Goal: Navigation & Orientation: Find specific page/section

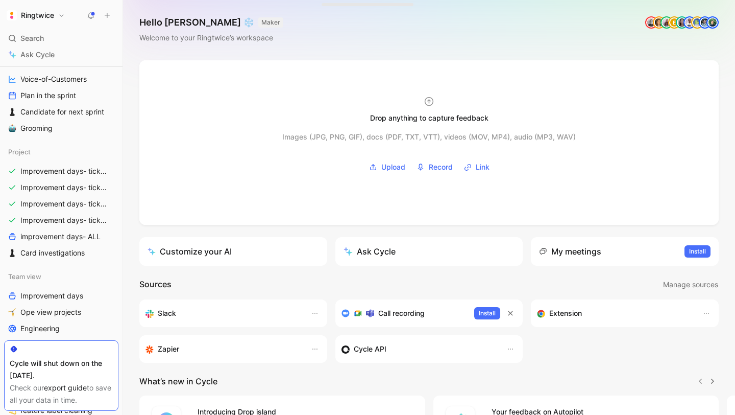
scroll to position [284, 0]
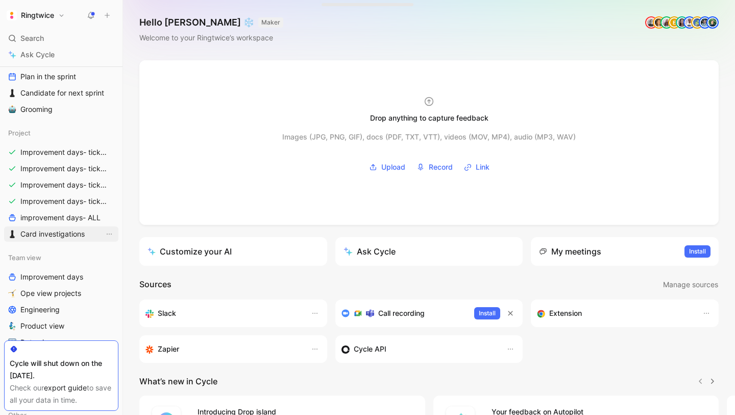
click at [69, 233] on span "Card investigations" at bounding box center [52, 234] width 64 height 10
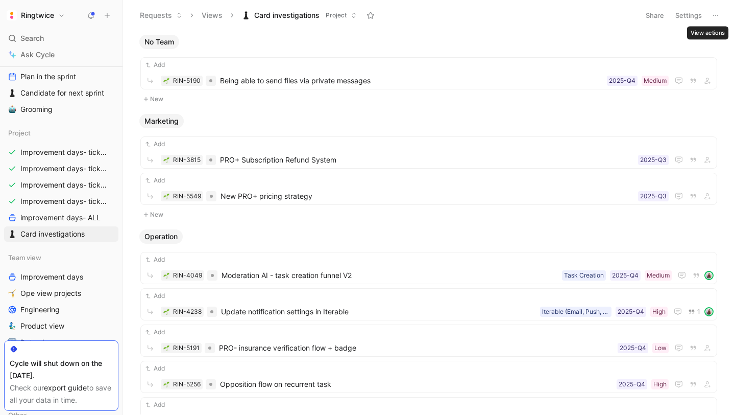
click at [689, 16] on button "Settings" at bounding box center [689, 15] width 36 height 14
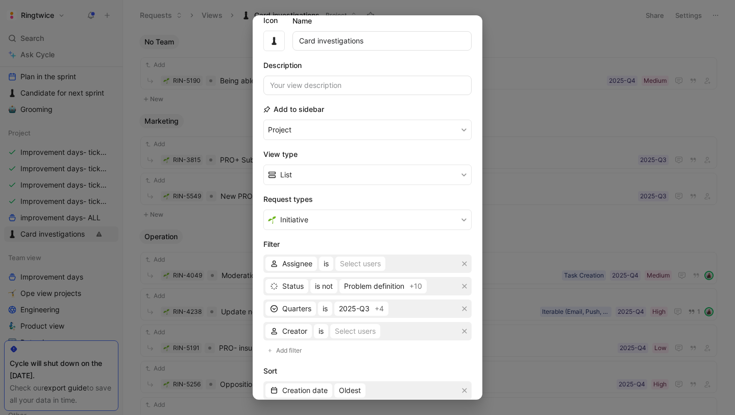
scroll to position [47, 0]
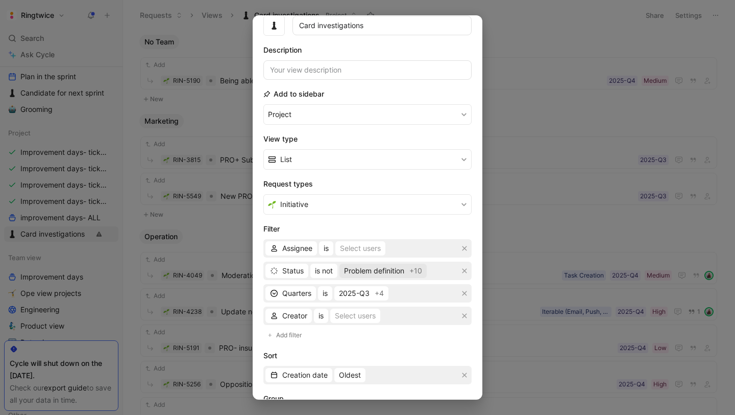
click at [404, 273] on span "Problem definition" at bounding box center [374, 270] width 60 height 12
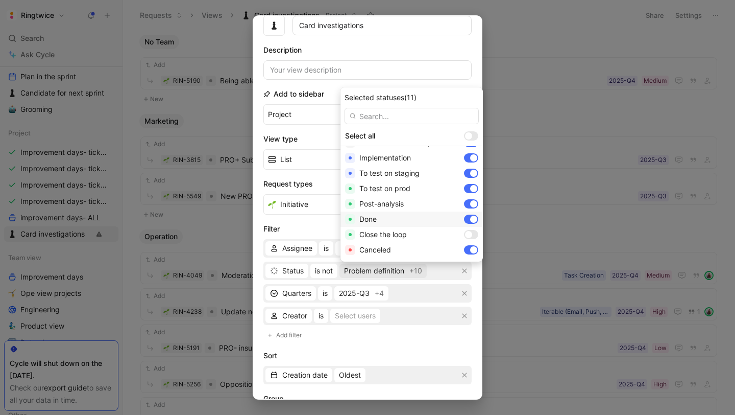
scroll to position [0, 0]
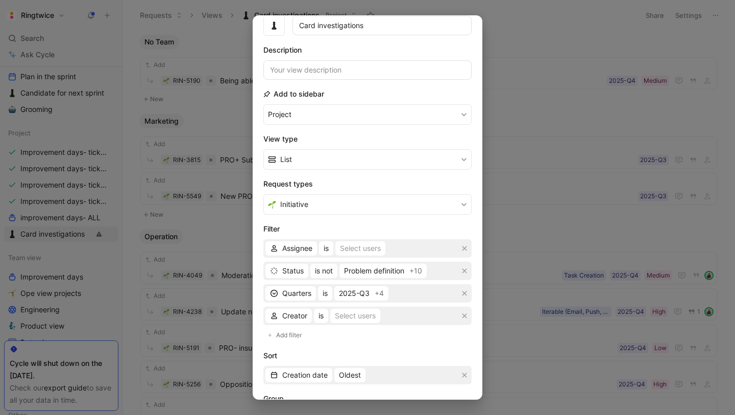
drag, startPoint x: 572, startPoint y: 320, endPoint x: 242, endPoint y: 104, distance: 393.9
click at [572, 320] on div at bounding box center [367, 207] width 735 height 415
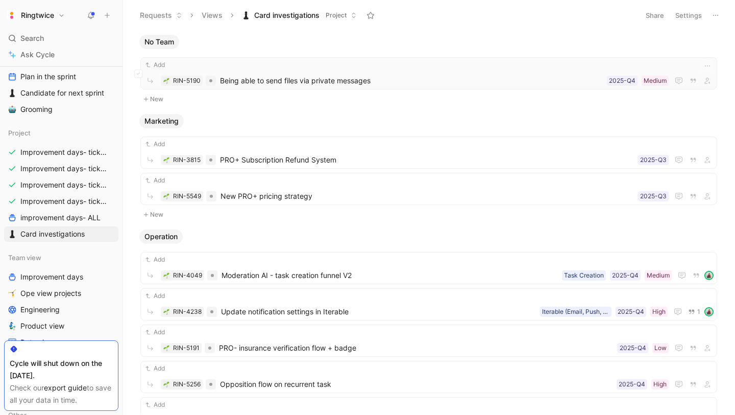
click at [253, 79] on span "Being able to send files via private messages" at bounding box center [411, 81] width 383 height 12
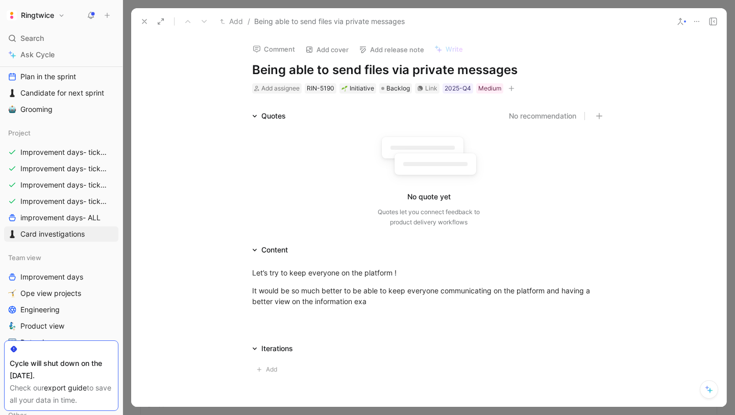
click at [145, 22] on use at bounding box center [144, 21] width 4 height 4
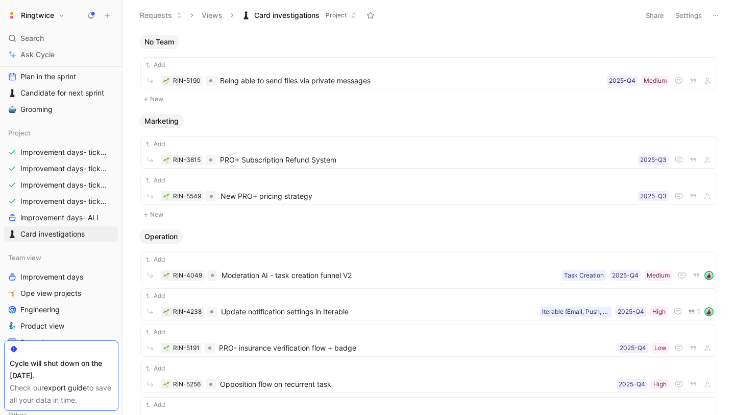
click at [690, 15] on button "Settings" at bounding box center [689, 15] width 36 height 14
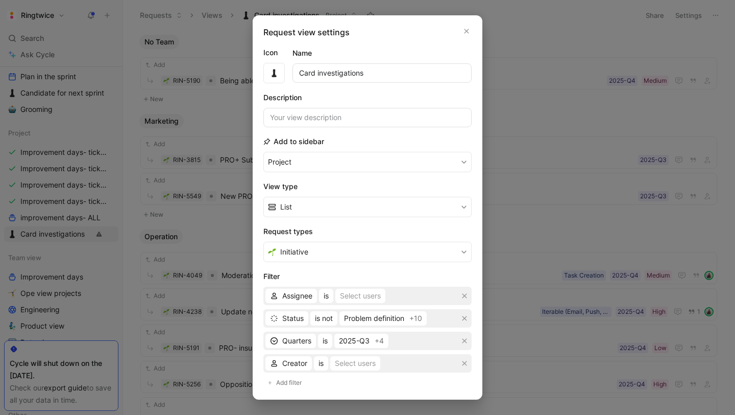
click at [559, 55] on div at bounding box center [367, 207] width 735 height 415
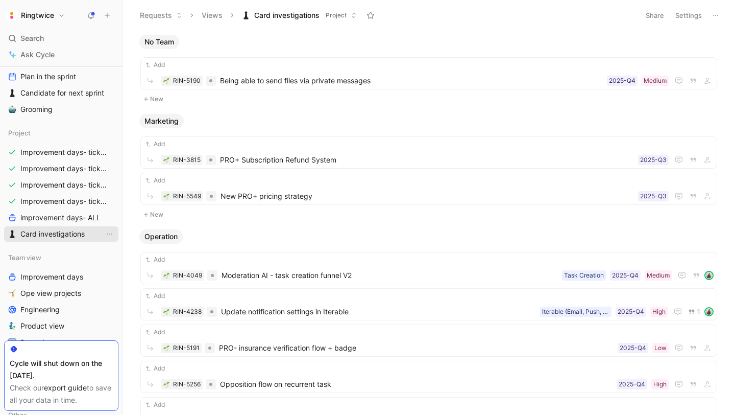
click at [82, 234] on span "Card investigations" at bounding box center [52, 234] width 64 height 10
click at [110, 235] on icon "View actions" at bounding box center [109, 234] width 8 height 8
click at [690, 16] on button "Settings" at bounding box center [689, 15] width 36 height 14
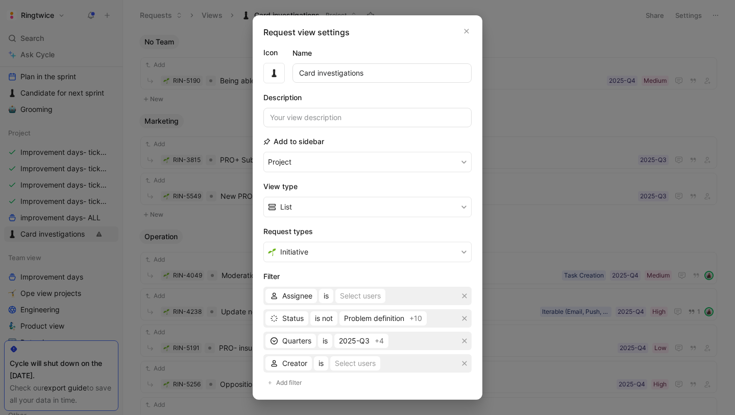
drag, startPoint x: 328, startPoint y: 71, endPoint x: 358, endPoint y: 85, distance: 33.1
click at [328, 71] on input "Card investigations" at bounding box center [382, 72] width 179 height 19
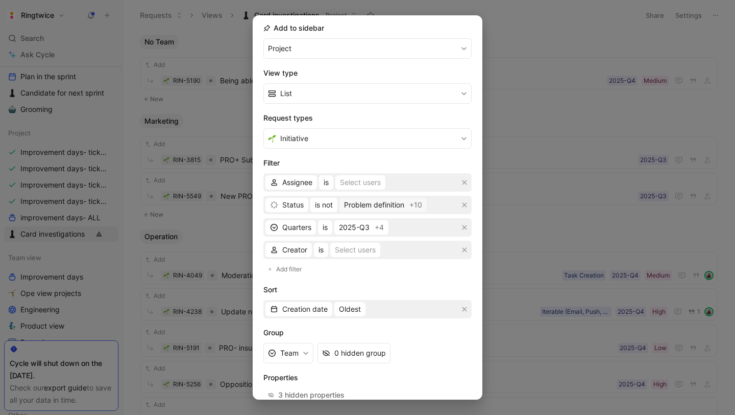
scroll to position [115, 0]
drag, startPoint x: 358, startPoint y: 155, endPoint x: 360, endPoint y: 175, distance: 20.5
click at [358, 155] on form "Icon Name Card investigations Description Add to sidebar Project View type List…" at bounding box center [367, 188] width 208 height 512
click at [360, 180] on div "Select users" at bounding box center [360, 181] width 41 height 12
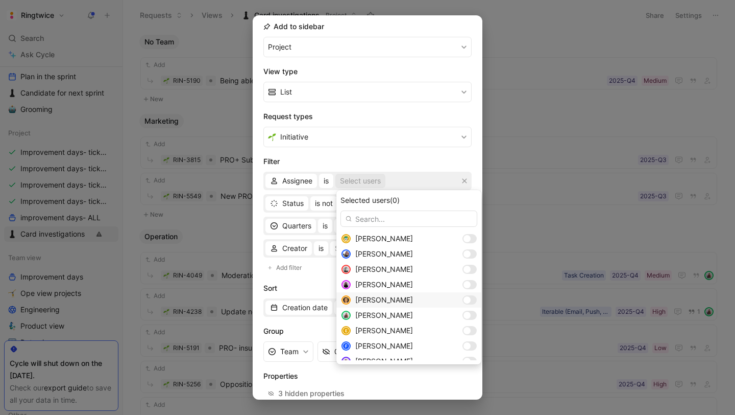
scroll to position [177, 0]
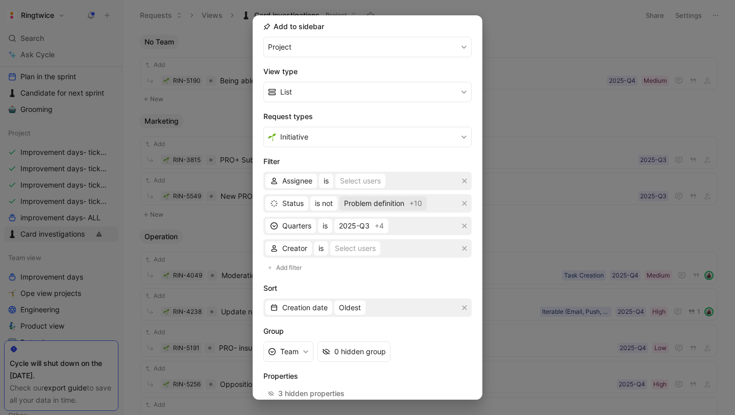
click at [374, 204] on span "Problem definition" at bounding box center [374, 203] width 60 height 12
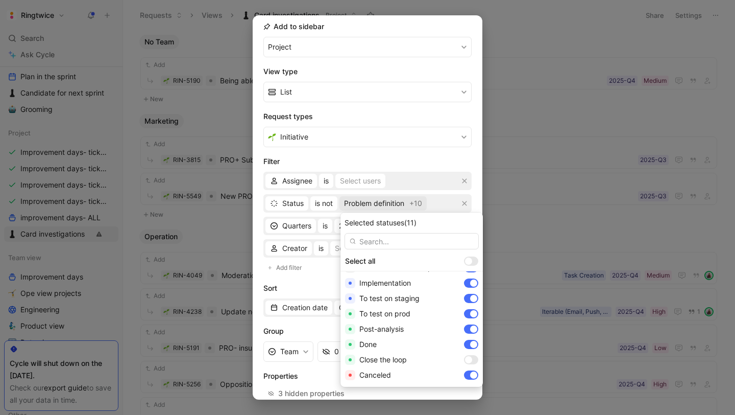
scroll to position [0, 0]
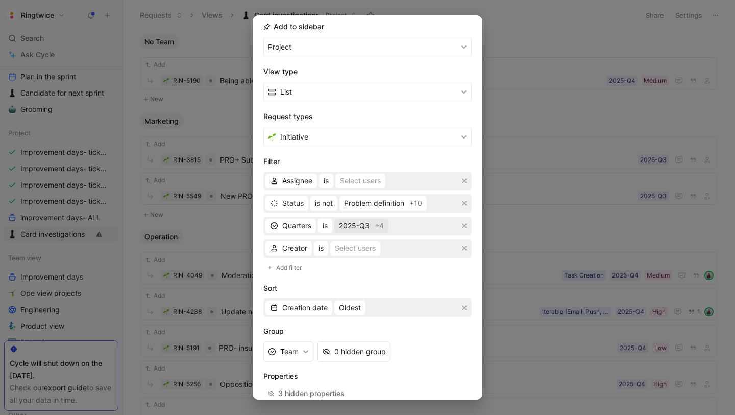
click at [368, 228] on span "2025-Q3" at bounding box center [354, 226] width 31 height 12
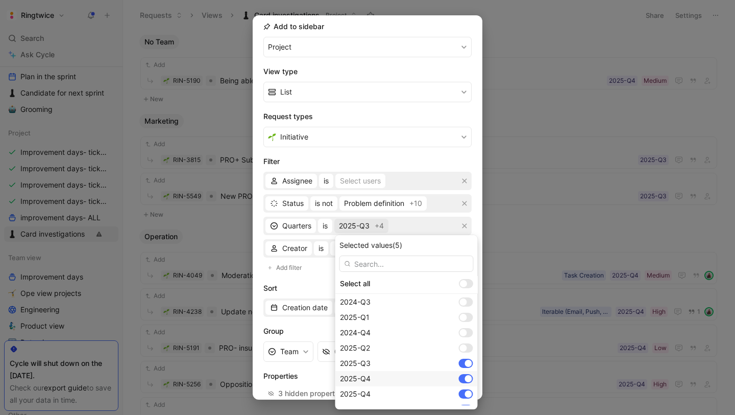
scroll to position [59, 0]
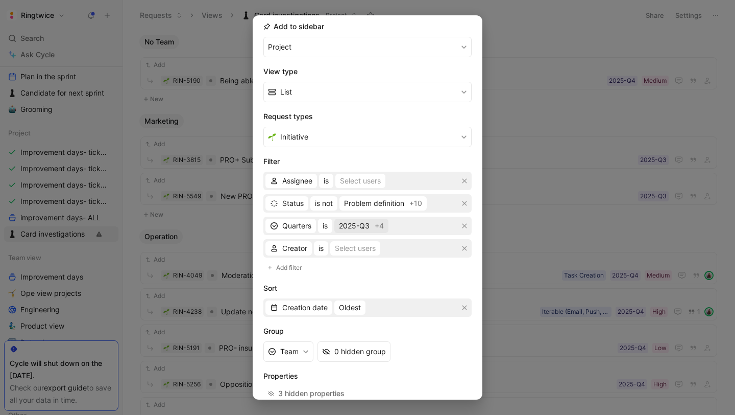
click at [378, 224] on span "+4" at bounding box center [379, 226] width 9 height 12
click at [378, 204] on span "Problem definition" at bounding box center [374, 203] width 60 height 12
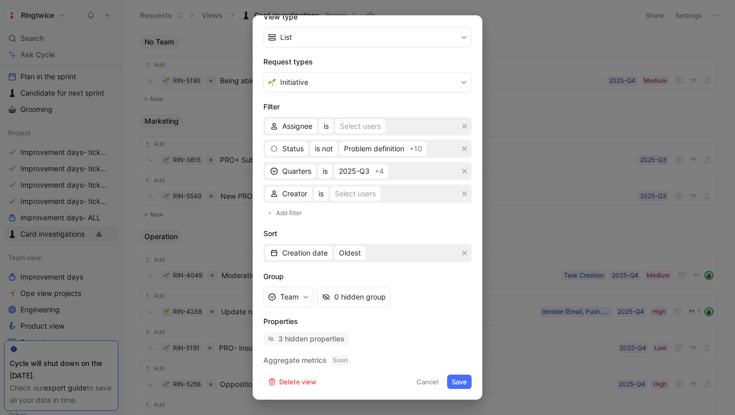
click at [332, 339] on div "3 hidden properties" at bounding box center [311, 338] width 66 height 12
click at [427, 382] on button "Cancel" at bounding box center [427, 381] width 31 height 14
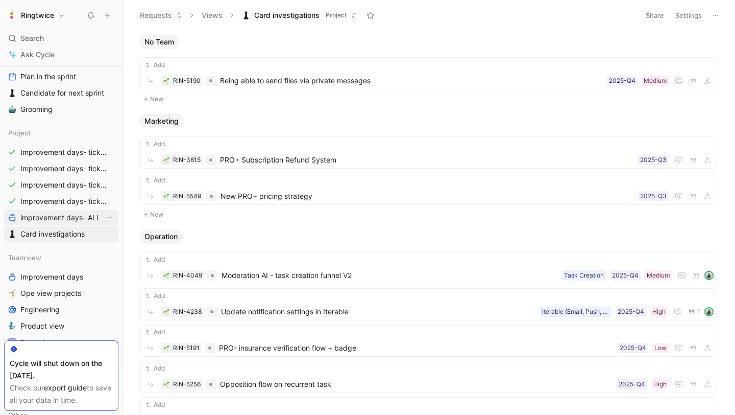
click at [74, 217] on span "improvement days- ALL" at bounding box center [60, 217] width 80 height 10
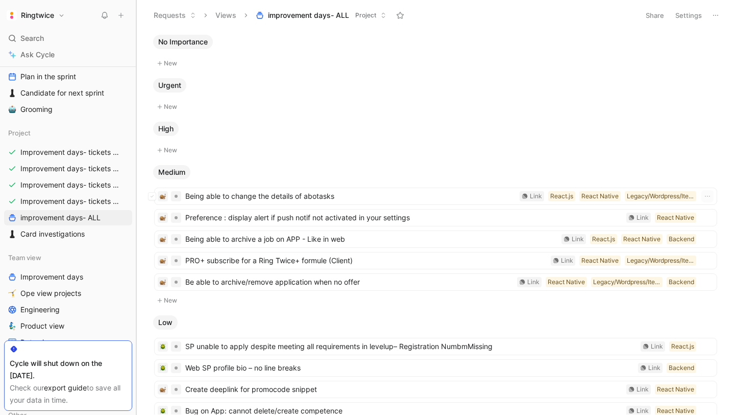
drag, startPoint x: 248, startPoint y: 188, endPoint x: 293, endPoint y: 185, distance: 45.5
click at [335, 188] on div "Ringtwice Search ⌘ K Ask Cycle Workspace Home G then H Feedback G then F Reques…" at bounding box center [367, 207] width 735 height 415
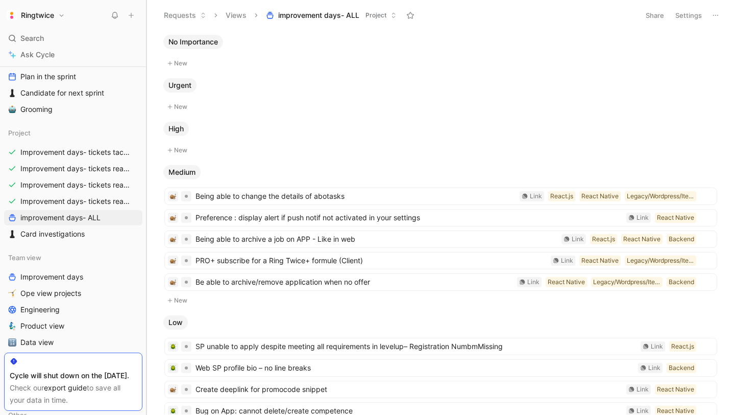
drag, startPoint x: 136, startPoint y: 182, endPoint x: 269, endPoint y: 176, distance: 132.9
click at [334, 183] on div "Ringtwice Search ⌘ K Ask Cycle Workspace Home G then H Feedback G then F Reques…" at bounding box center [367, 207] width 735 height 415
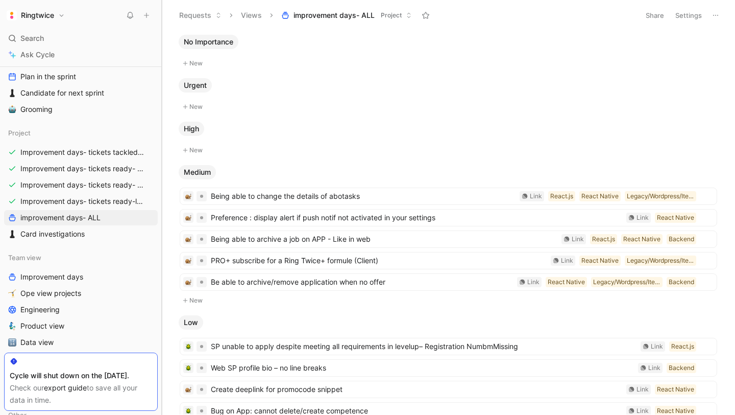
drag, startPoint x: 147, startPoint y: 160, endPoint x: 306, endPoint y: 166, distance: 159.4
click at [306, 166] on div "Ringtwice Search ⌘ K Ask Cycle Workspace Home G then H Feedback G then F Reques…" at bounding box center [367, 207] width 735 height 415
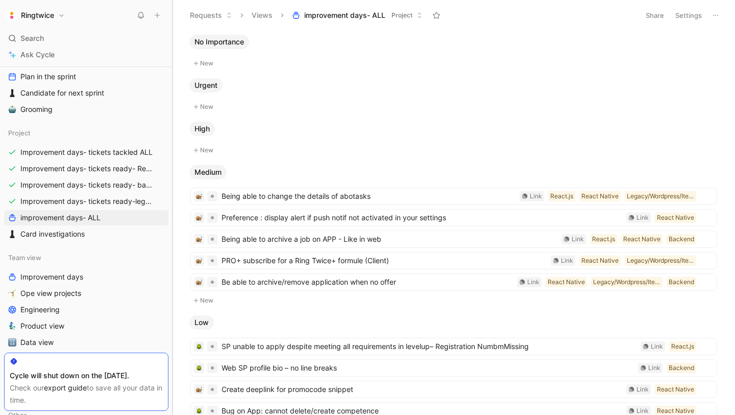
drag, startPoint x: 162, startPoint y: 157, endPoint x: 321, endPoint y: 165, distance: 158.9
click at [322, 164] on div "Ringtwice Search ⌘ K Ask Cycle Workspace Home G then H Feedback G then F Reques…" at bounding box center [367, 207] width 735 height 415
drag, startPoint x: 172, startPoint y: 161, endPoint x: 311, endPoint y: 163, distance: 138.9
click at [311, 163] on div "Ringtwice Search ⌘ K Ask Cycle Workspace Home G then H Feedback G then F Reques…" at bounding box center [367, 207] width 735 height 415
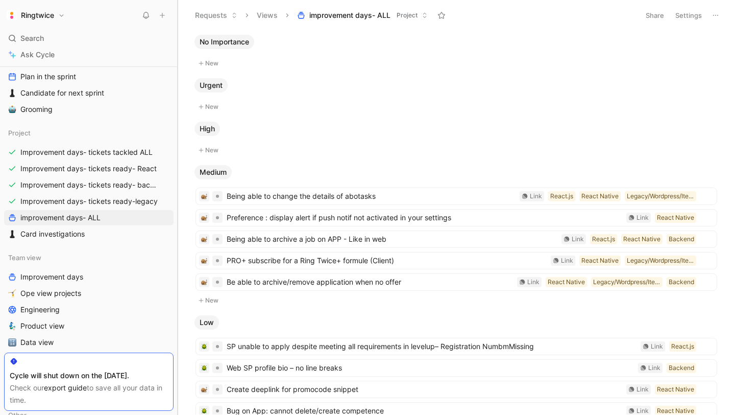
drag, startPoint x: 176, startPoint y: 163, endPoint x: 242, endPoint y: 169, distance: 66.7
click at [295, 165] on div "Ringtwice Search ⌘ K Ask Cycle Workspace Home G then H Feedback G then F Reques…" at bounding box center [367, 207] width 735 height 415
drag, startPoint x: 176, startPoint y: 169, endPoint x: 264, endPoint y: 172, distance: 87.8
click at [274, 169] on div "Ringtwice Search ⌘ K Ask Cycle Workspace Home G then H Feedback G then F Reques…" at bounding box center [367, 207] width 735 height 415
drag, startPoint x: 177, startPoint y: 181, endPoint x: 218, endPoint y: 180, distance: 41.4
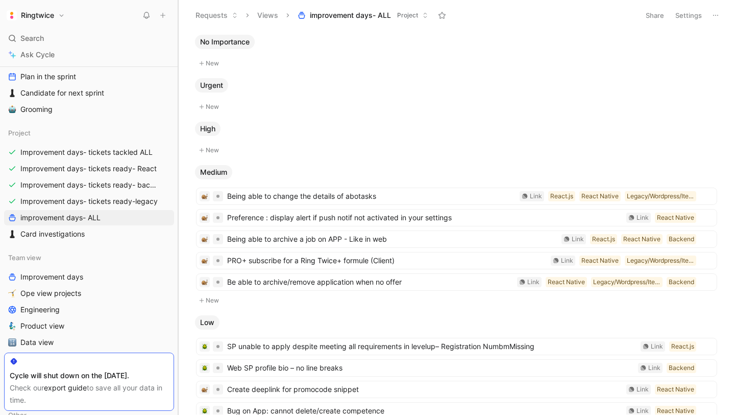
click at [218, 180] on div "Ringtwice Search ⌘ K Ask Cycle Workspace Home G then H Feedback G then F Reques…" at bounding box center [367, 207] width 735 height 415
drag, startPoint x: 178, startPoint y: 190, endPoint x: 244, endPoint y: 188, distance: 66.4
click at [244, 188] on div "Ringtwice Search ⌘ K Ask Cycle Workspace Home G then H Feedback G then F Reques…" at bounding box center [367, 207] width 735 height 415
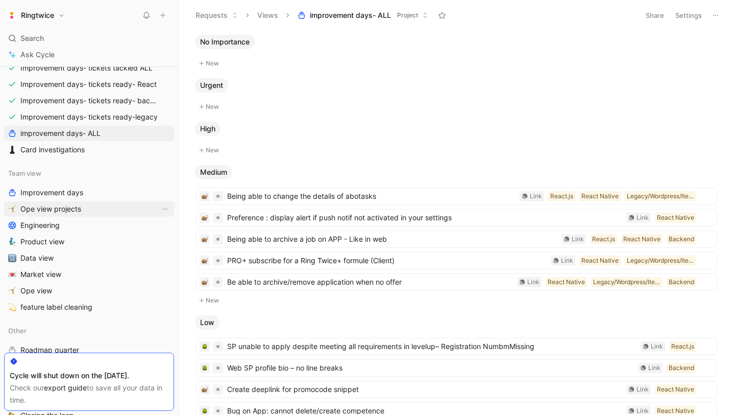
scroll to position [371, 0]
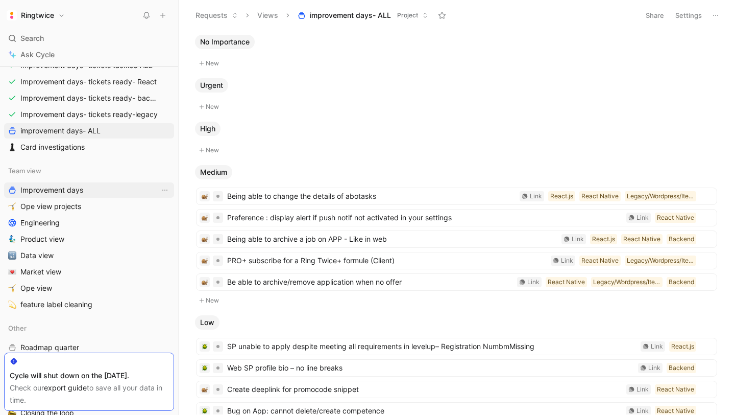
click at [82, 190] on span "Improvement days" at bounding box center [51, 190] width 63 height 10
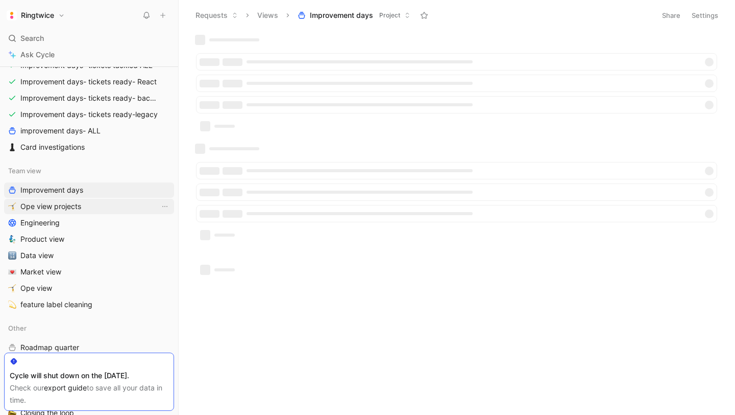
click at [83, 206] on link "Ope view projects" at bounding box center [89, 206] width 170 height 15
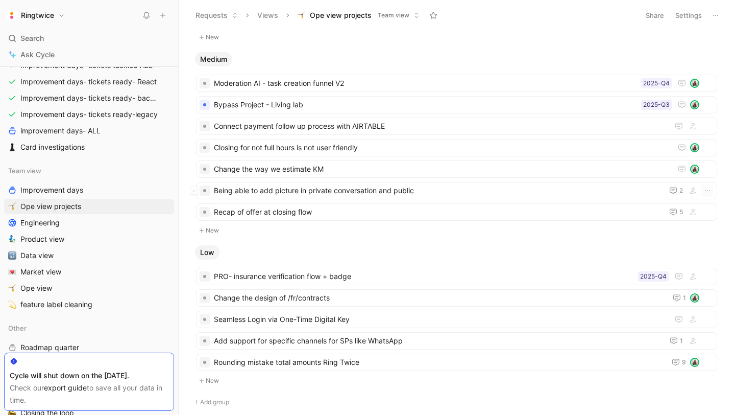
scroll to position [285, 0]
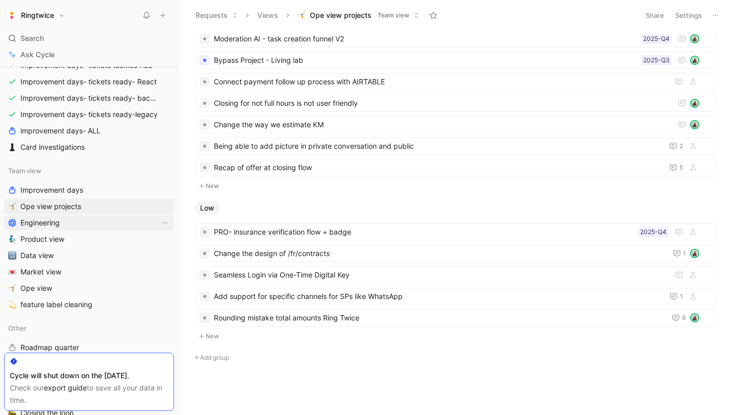
click at [74, 218] on link "Engineering" at bounding box center [89, 222] width 170 height 15
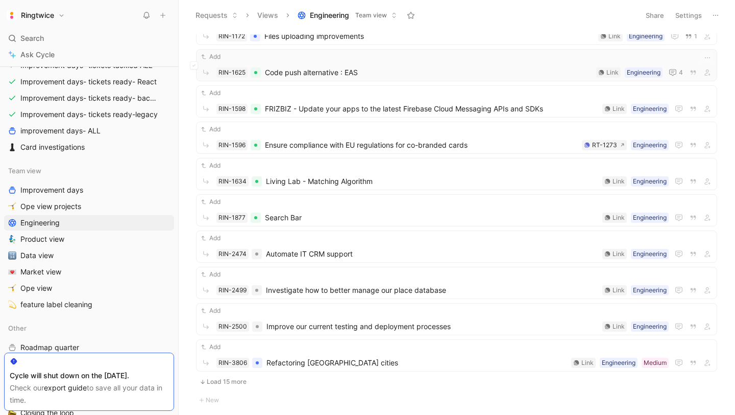
scroll to position [448, 0]
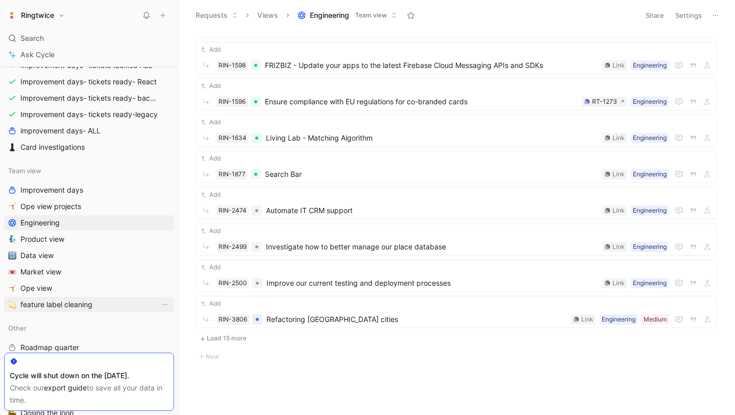
click at [76, 302] on span "feature label cleaning" at bounding box center [56, 304] width 72 height 10
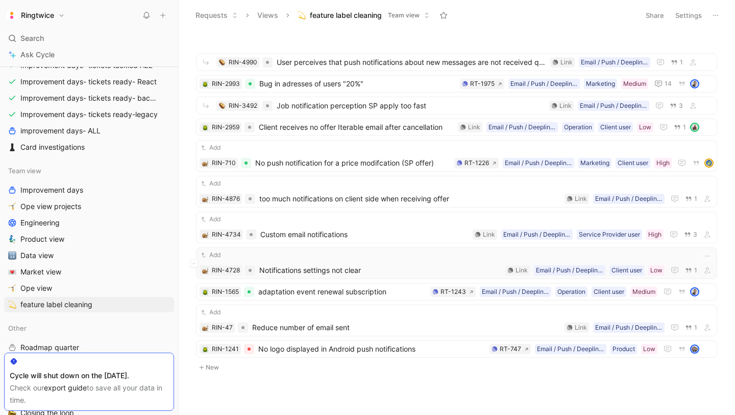
scroll to position [11, 0]
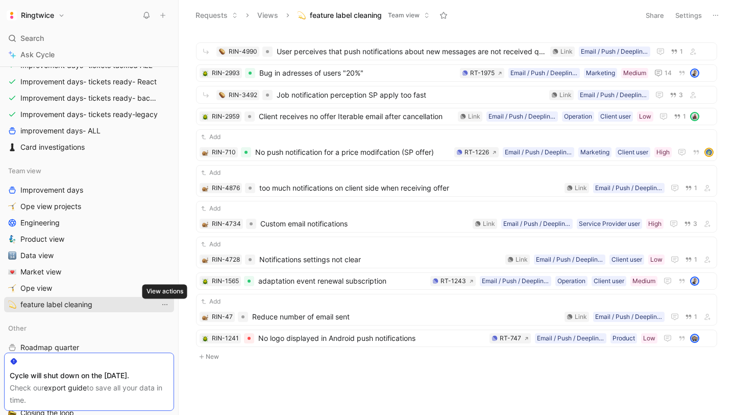
click at [166, 306] on icon "View actions" at bounding box center [165, 304] width 8 height 8
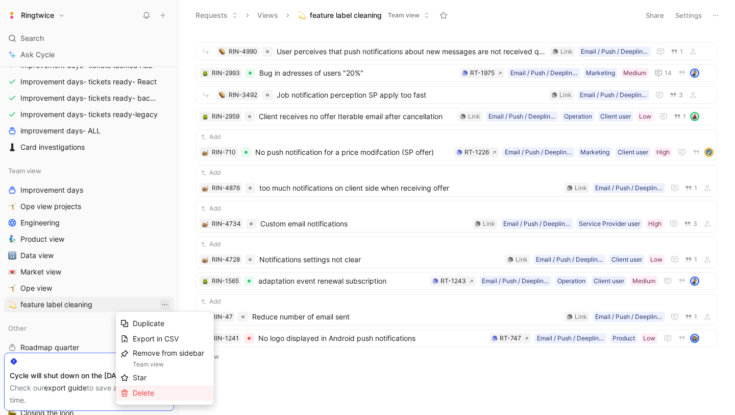
click at [165, 392] on div "Delete" at bounding box center [171, 392] width 77 height 12
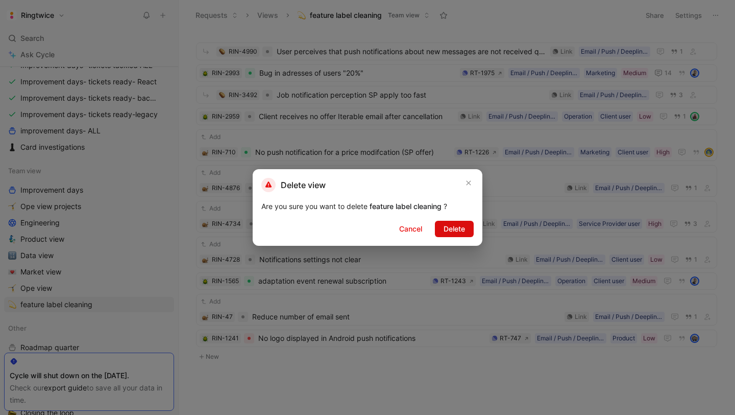
click at [446, 232] on span "Delete" at bounding box center [454, 229] width 21 height 12
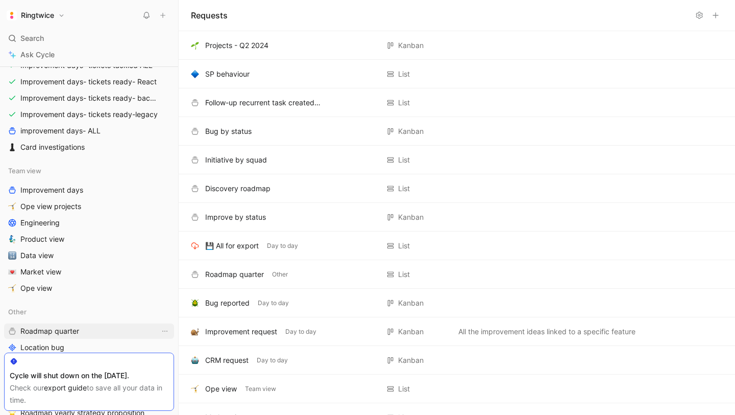
scroll to position [528, 0]
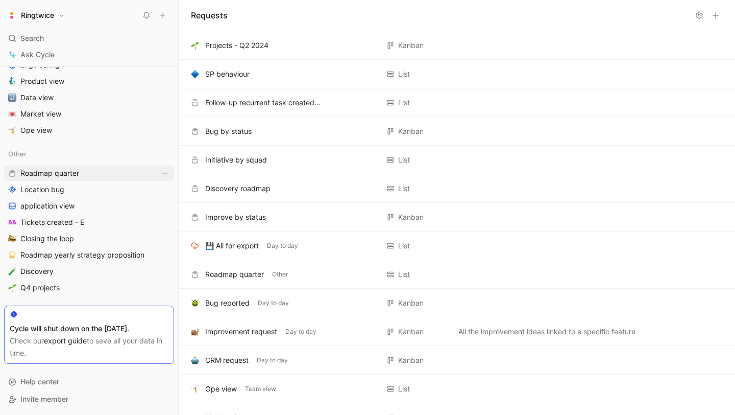
click at [75, 175] on span "Roadmap quarter" at bounding box center [49, 173] width 59 height 10
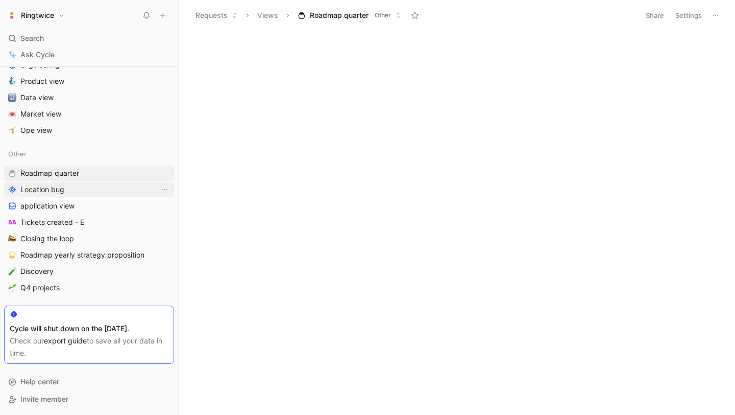
click at [81, 188] on link "Location bug" at bounding box center [89, 189] width 170 height 15
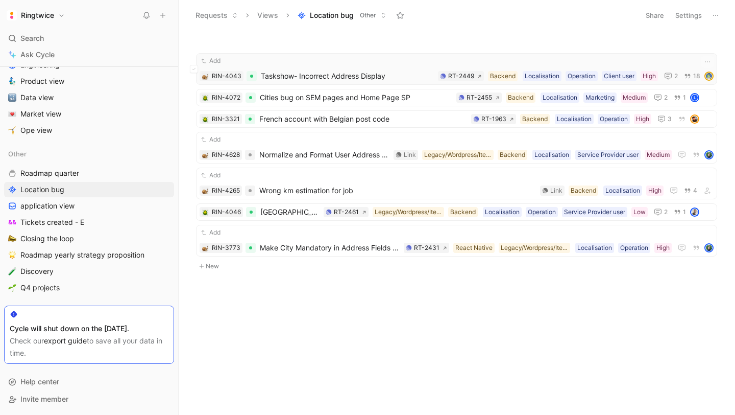
click at [363, 73] on span "Taskshow- Incorrect Address Display" at bounding box center [347, 76] width 173 height 12
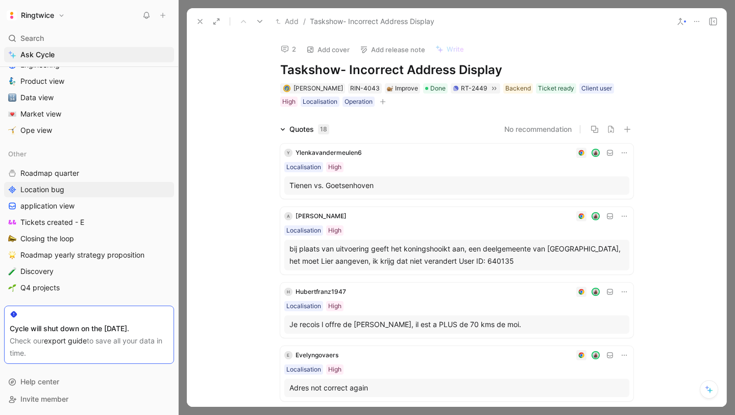
click at [200, 19] on icon at bounding box center [200, 21] width 8 height 8
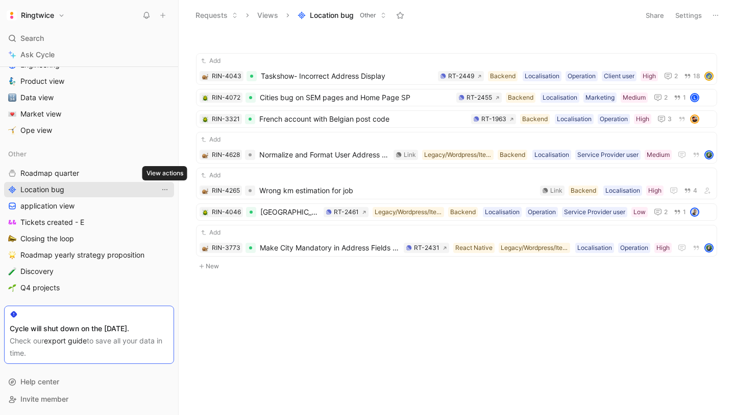
click at [166, 189] on icon "View actions" at bounding box center [165, 189] width 8 height 8
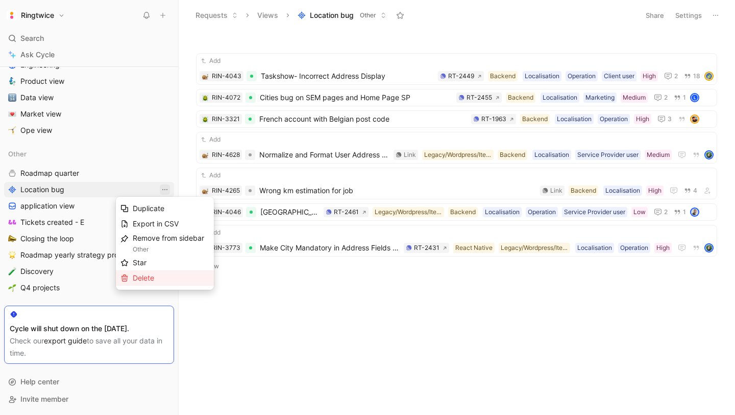
click at [162, 282] on div "Delete" at bounding box center [171, 278] width 77 height 12
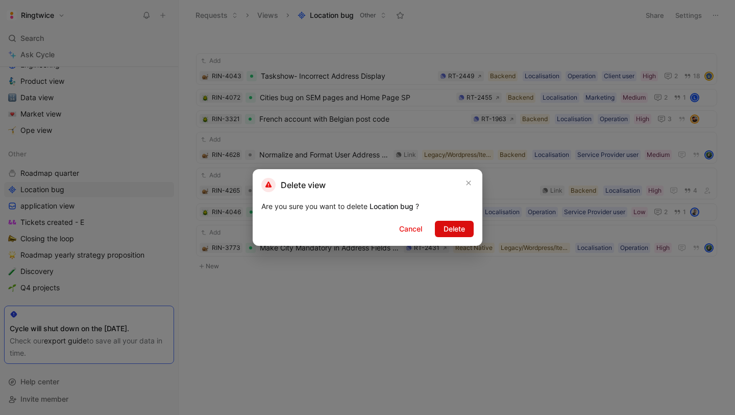
click at [445, 231] on span "Delete" at bounding box center [454, 229] width 21 height 12
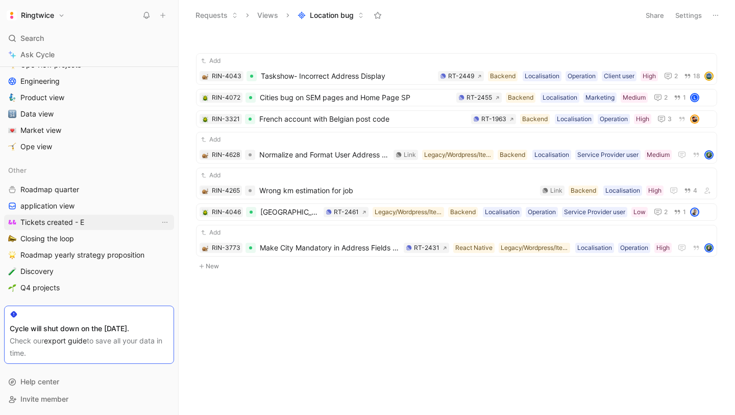
scroll to position [512, 0]
click at [94, 205] on link "application view" at bounding box center [89, 205] width 170 height 15
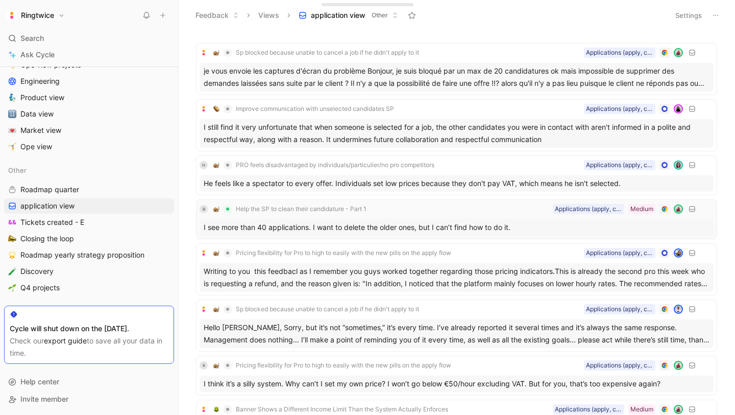
scroll to position [463, 0]
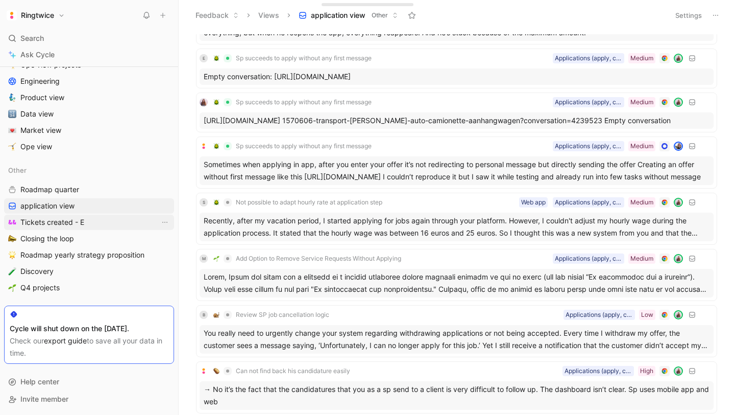
click at [69, 225] on span "Tickets created - E" at bounding box center [52, 222] width 64 height 10
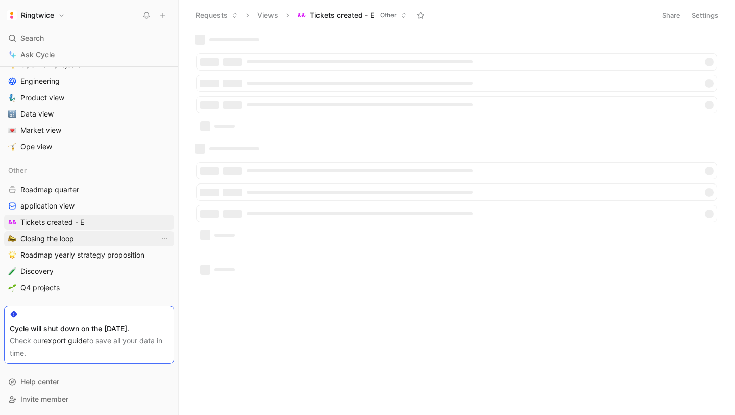
click at [68, 239] on span "Closing the loop" at bounding box center [47, 238] width 54 height 10
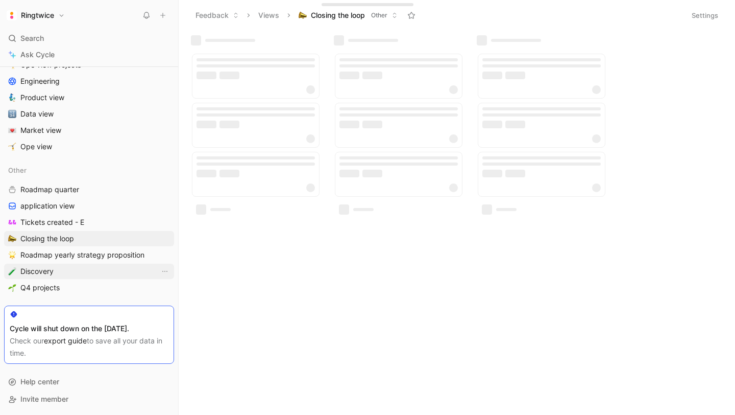
click at [52, 272] on span "Discovery" at bounding box center [36, 271] width 33 height 10
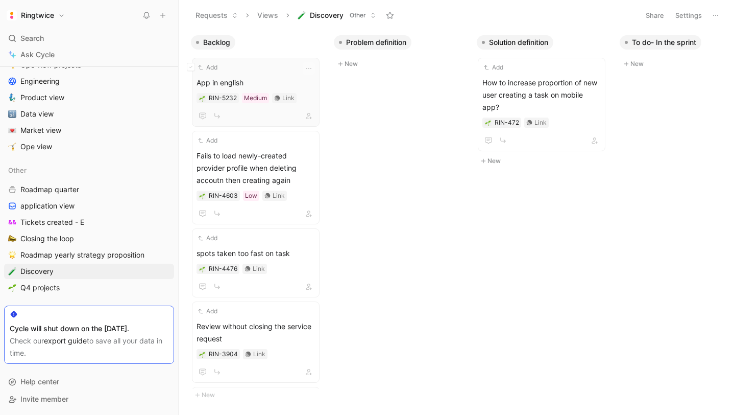
click at [243, 80] on span "App in english" at bounding box center [256, 83] width 118 height 12
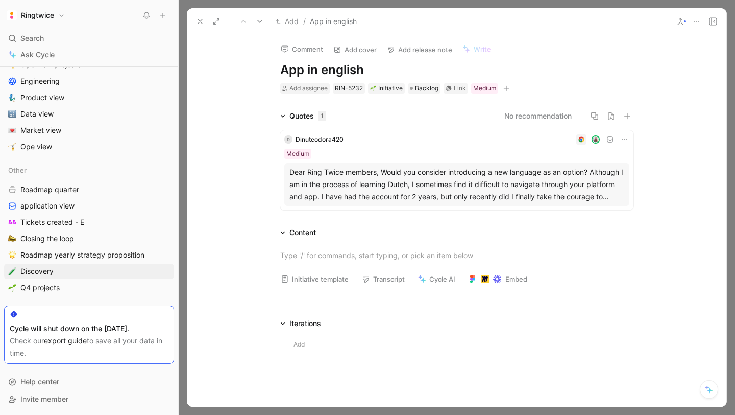
click at [199, 22] on use at bounding box center [200, 21] width 4 height 4
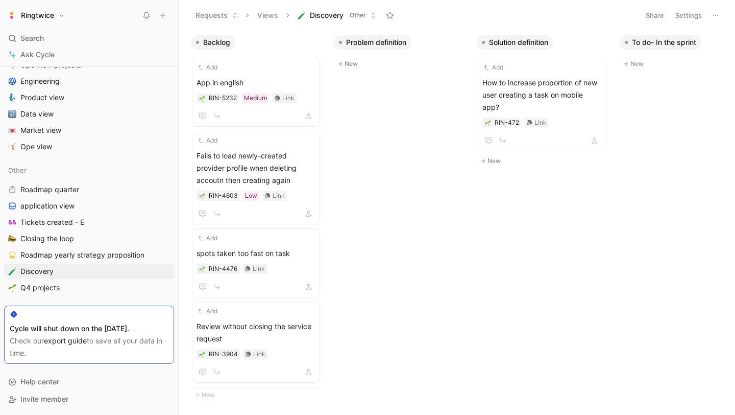
click at [683, 16] on button "Settings" at bounding box center [689, 15] width 36 height 14
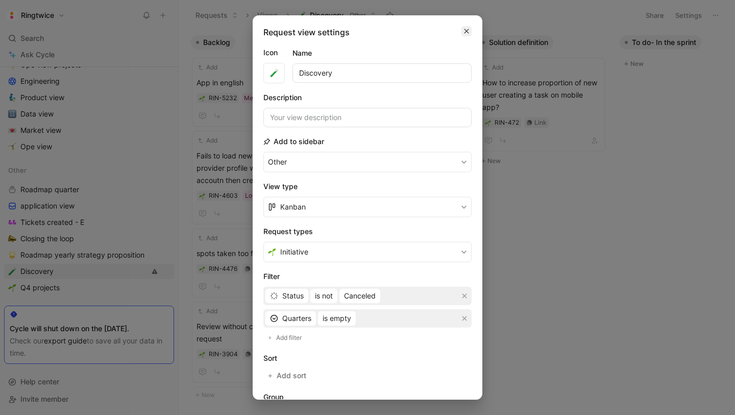
click at [467, 32] on icon "button" at bounding box center [467, 31] width 5 height 5
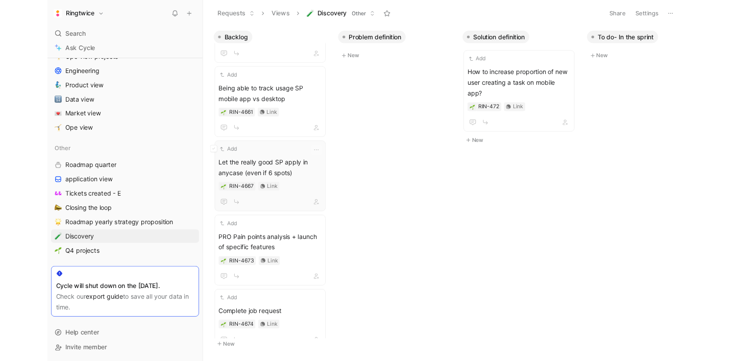
scroll to position [2738, 0]
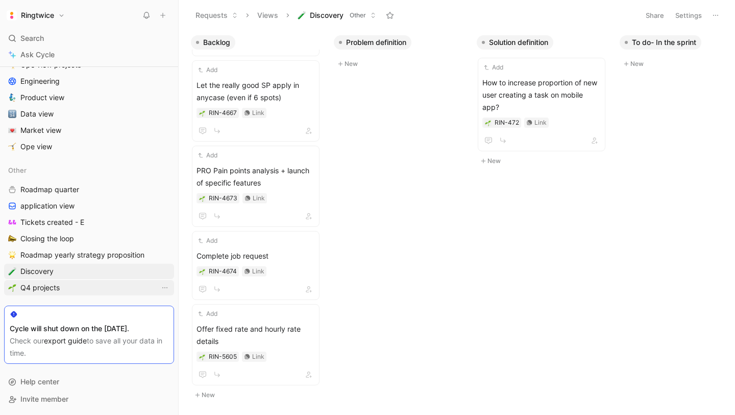
click at [52, 289] on span "Q4 projects" at bounding box center [39, 287] width 39 height 10
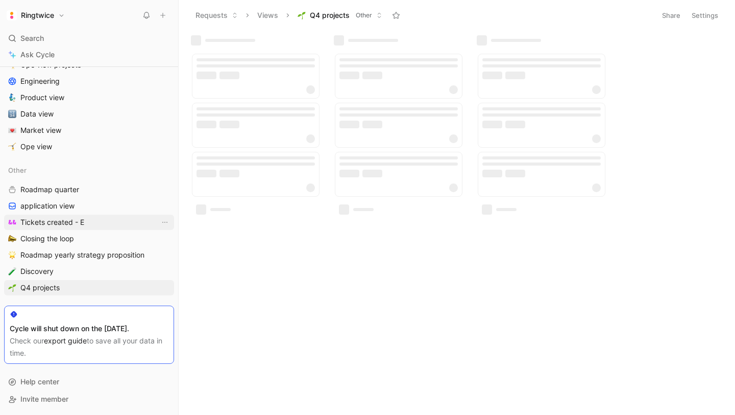
click at [65, 226] on span "Tickets created - E" at bounding box center [52, 222] width 64 height 10
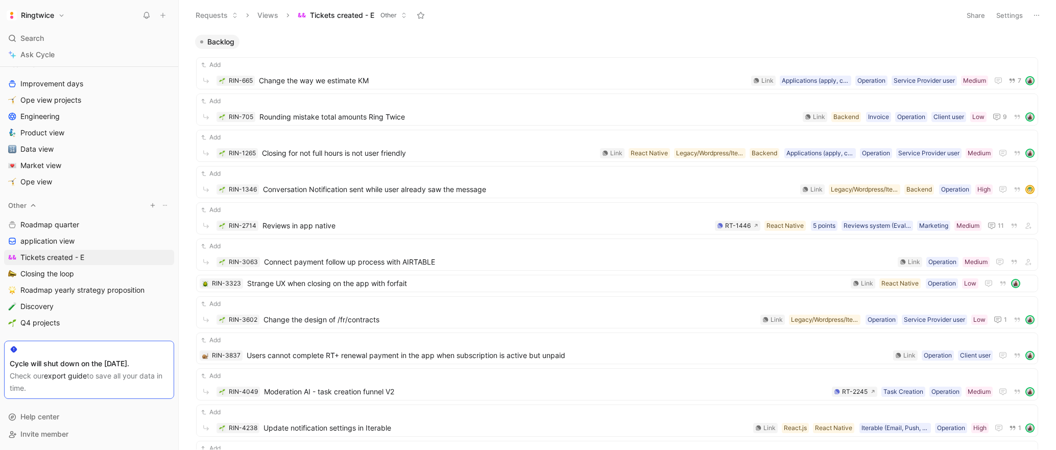
scroll to position [477, 0]
